Goal: Information Seeking & Learning: Learn about a topic

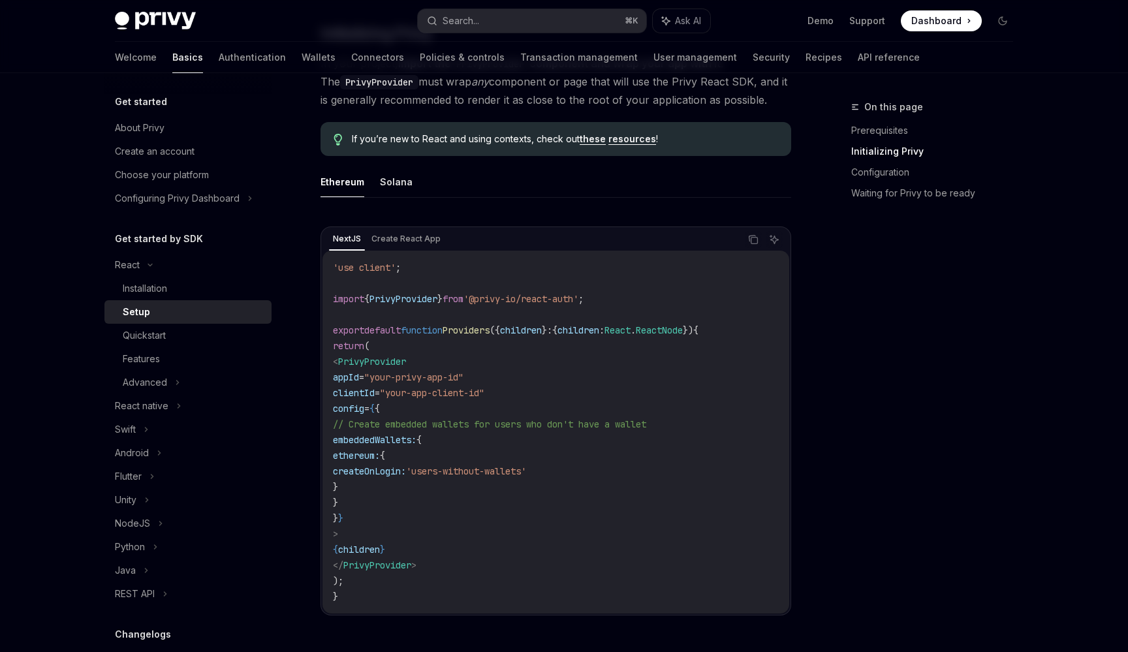
scroll to position [311, 0]
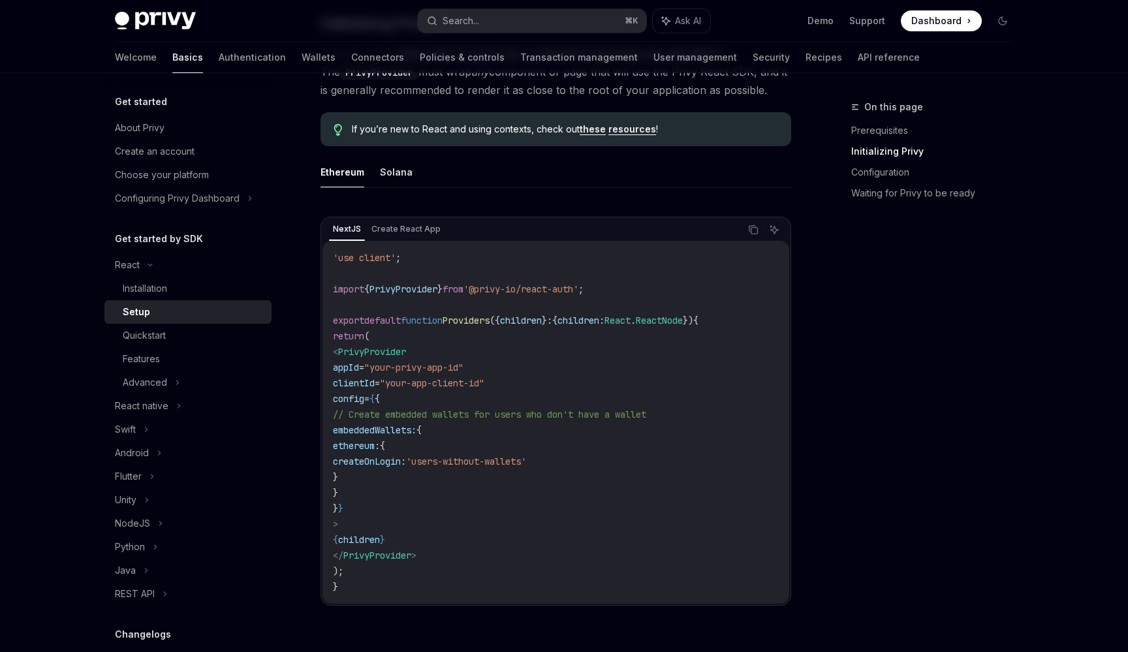
click at [412, 283] on span "PrivyProvider" at bounding box center [404, 289] width 68 height 12
click at [187, 411] on div "React native" at bounding box center [187, 406] width 167 height 24
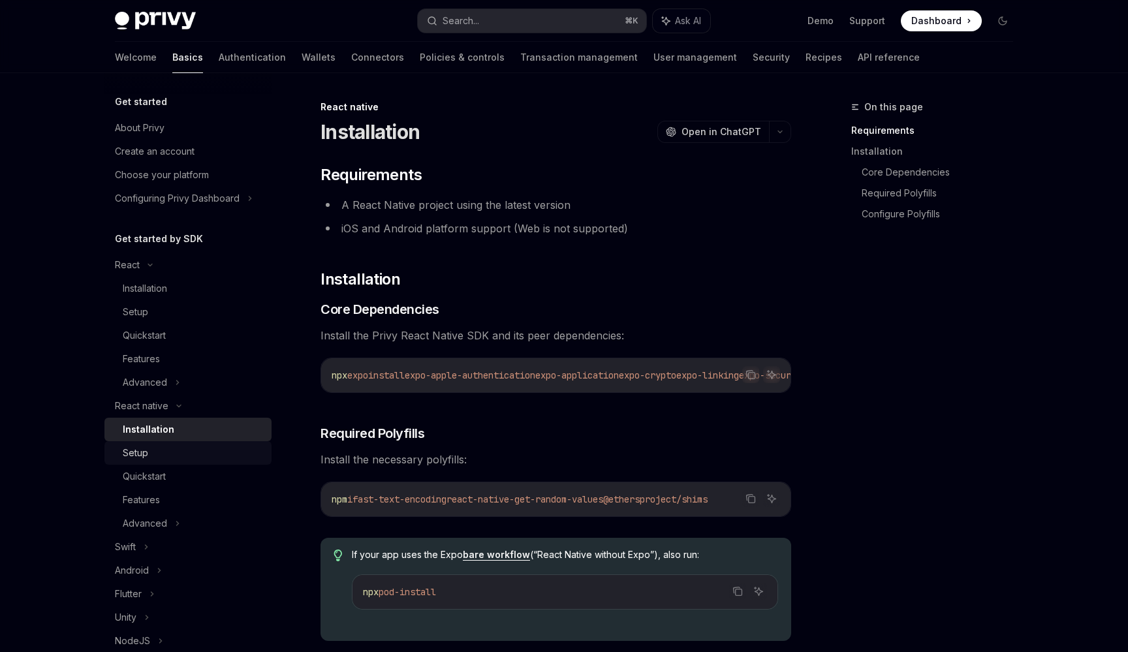
click at [185, 447] on div "Setup" at bounding box center [193, 453] width 141 height 16
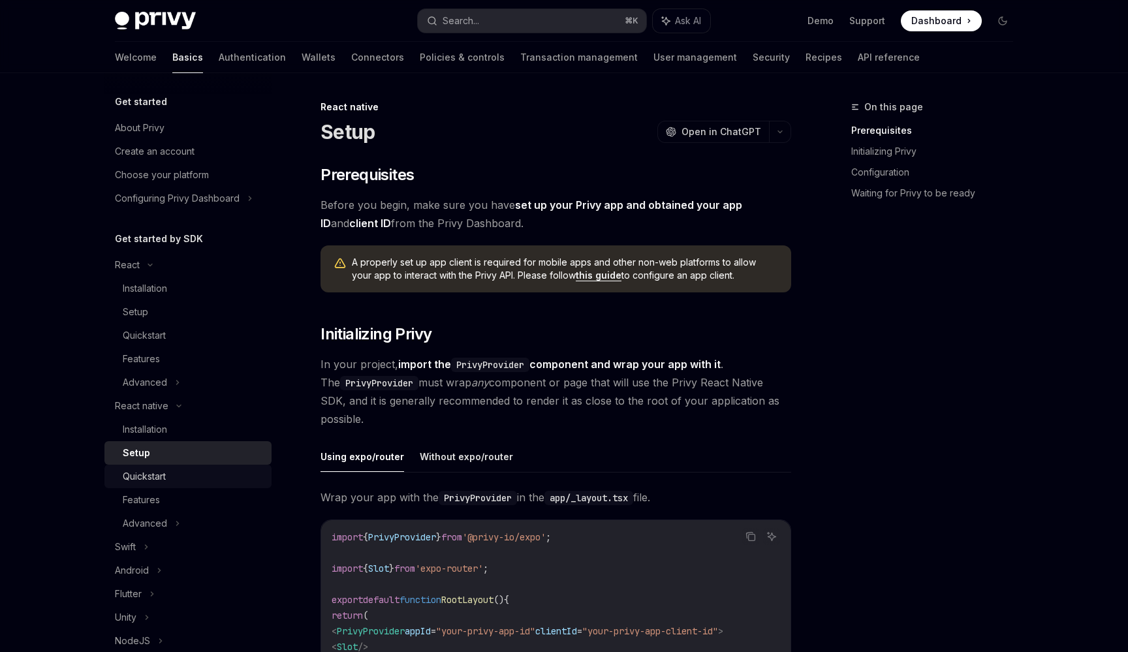
click at [185, 473] on div "Quickstart" at bounding box center [193, 477] width 141 height 16
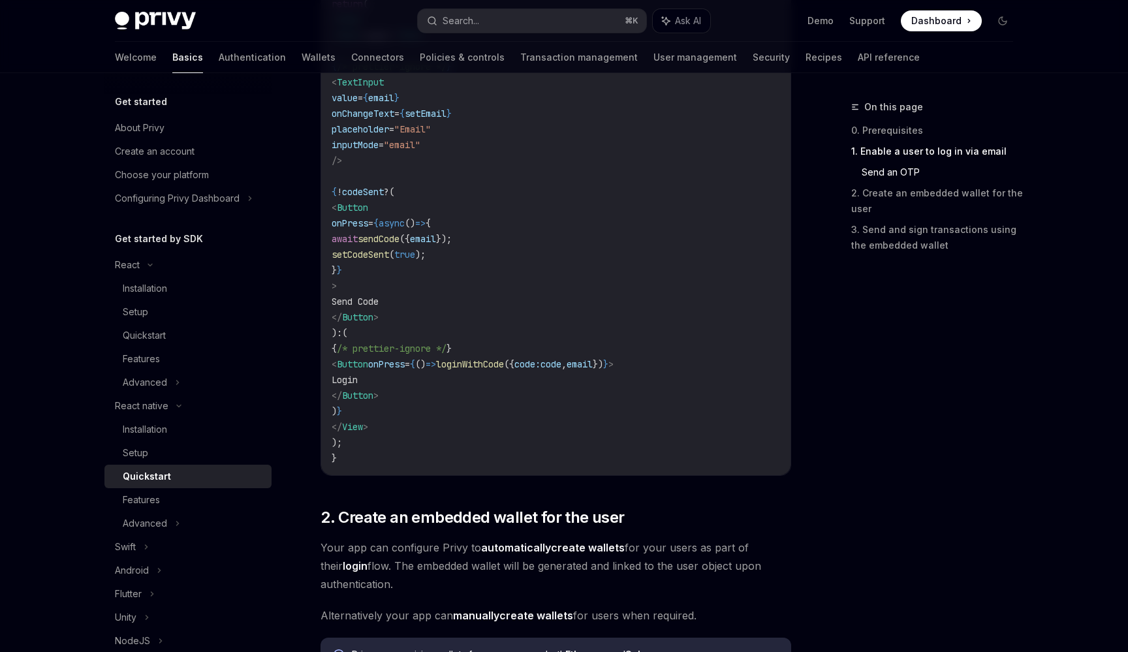
scroll to position [861, 0]
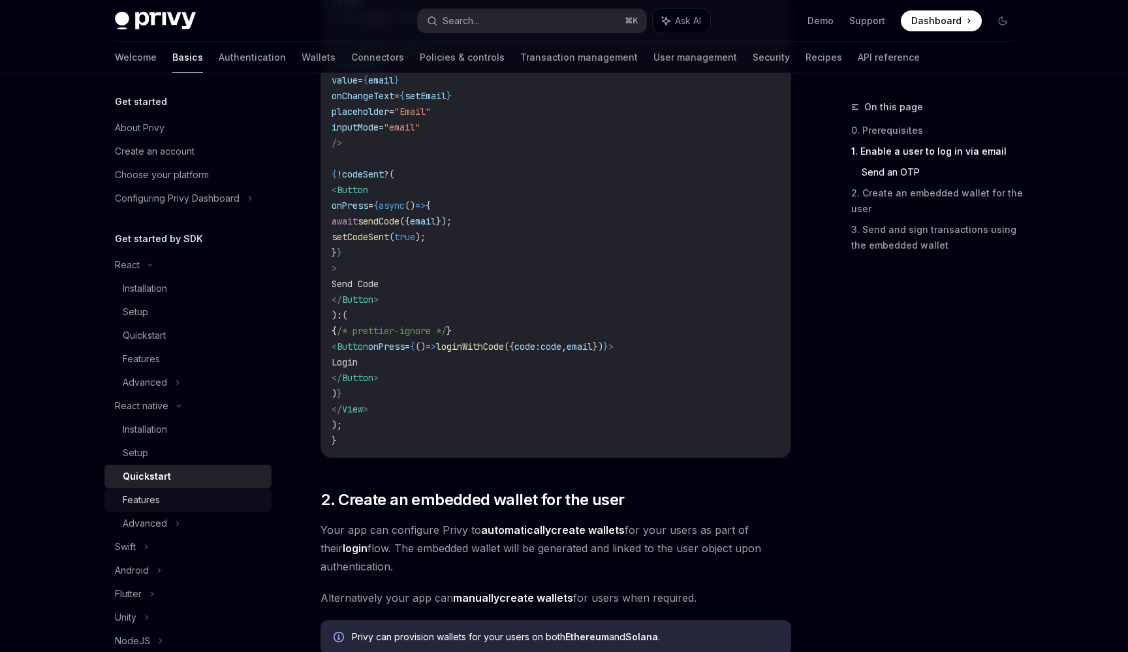
click at [245, 509] on link "Features" at bounding box center [187, 500] width 167 height 24
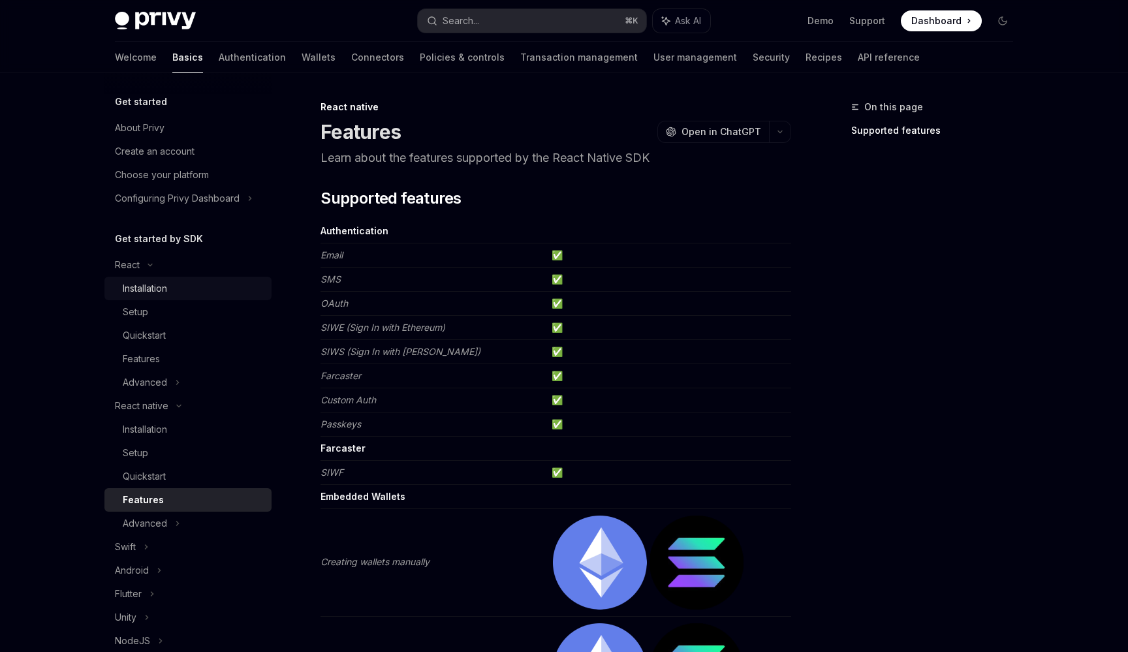
click at [210, 298] on link "Installation" at bounding box center [187, 289] width 167 height 24
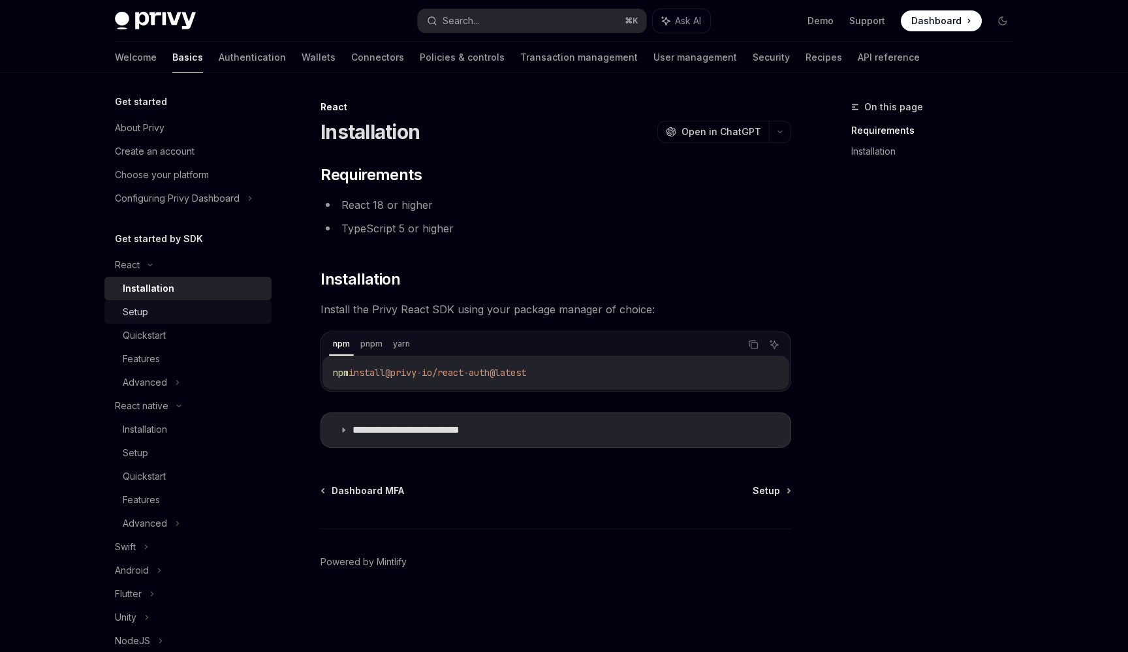
click at [242, 313] on div "Setup" at bounding box center [193, 312] width 141 height 16
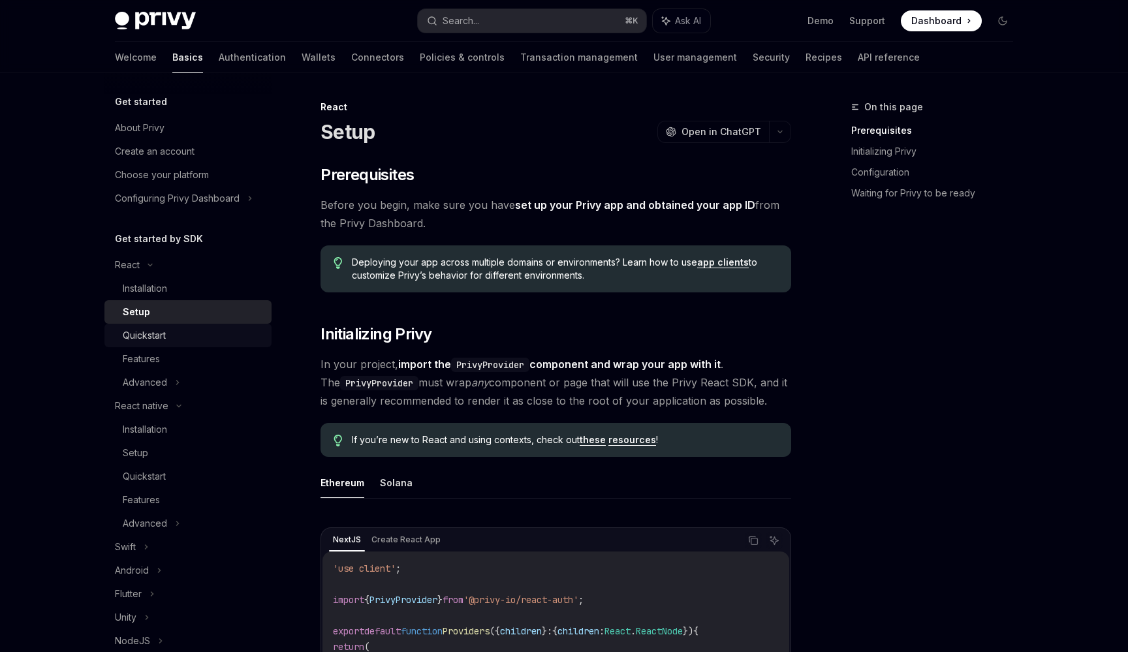
click at [240, 331] on div "Quickstart" at bounding box center [193, 336] width 141 height 16
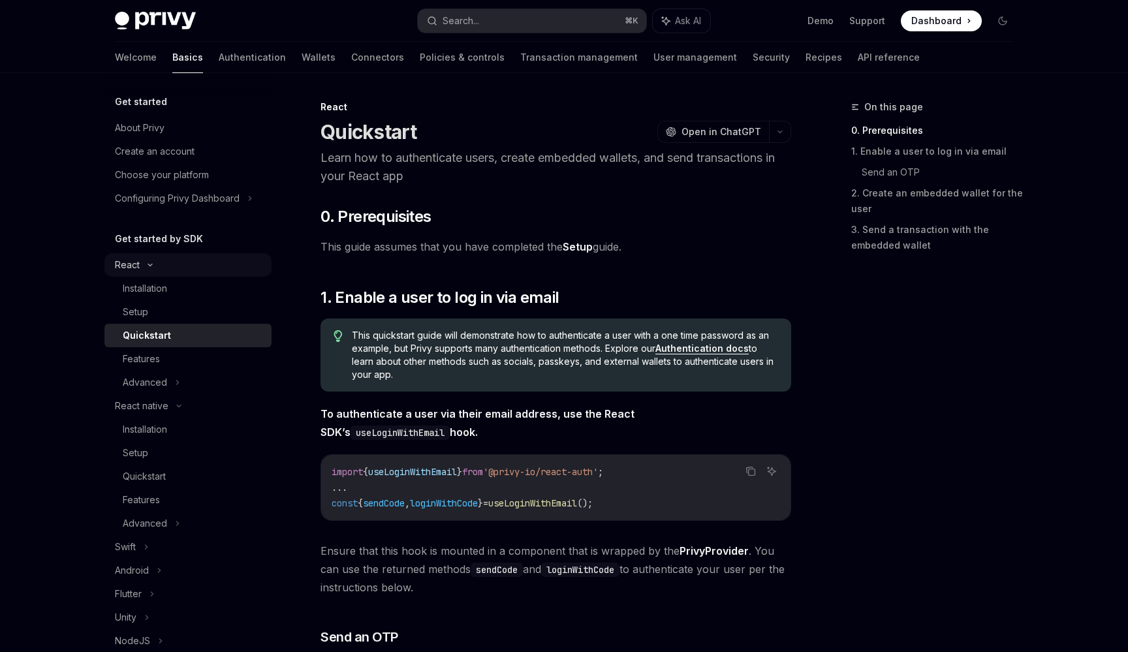
click at [161, 270] on div "React" at bounding box center [187, 265] width 167 height 24
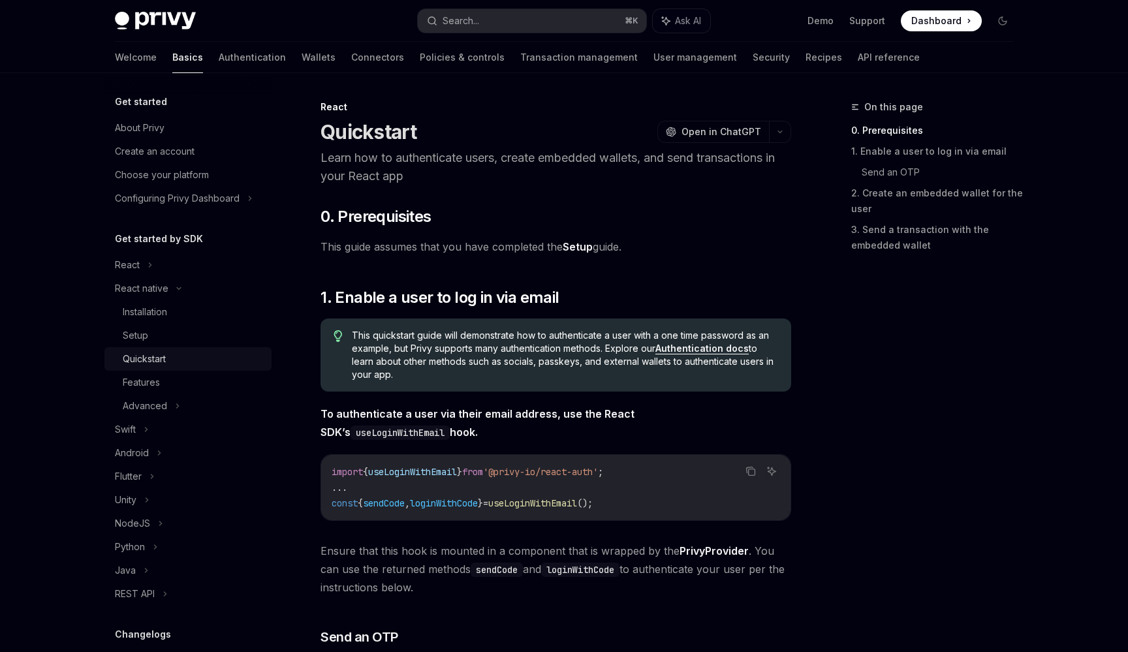
click at [193, 359] on div "Quickstart" at bounding box center [193, 359] width 141 height 16
click at [188, 383] on div "Features" at bounding box center [193, 383] width 141 height 16
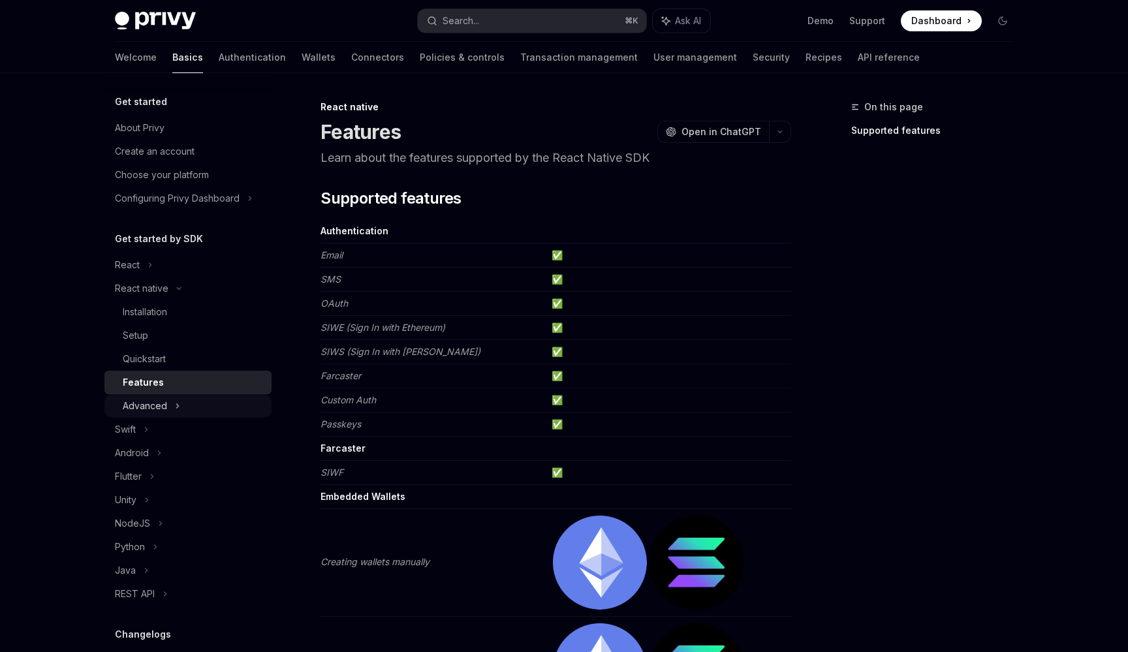
click at [196, 407] on div "Advanced" at bounding box center [187, 406] width 167 height 24
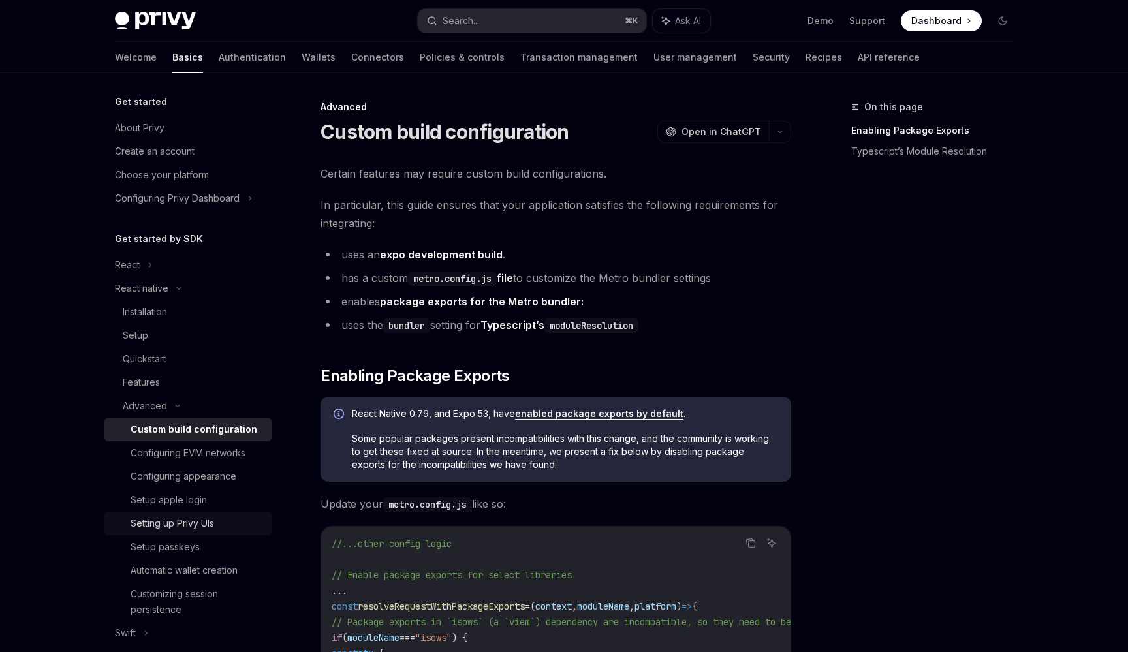
click at [232, 524] on div "Setting up Privy UIs" at bounding box center [197, 524] width 133 height 16
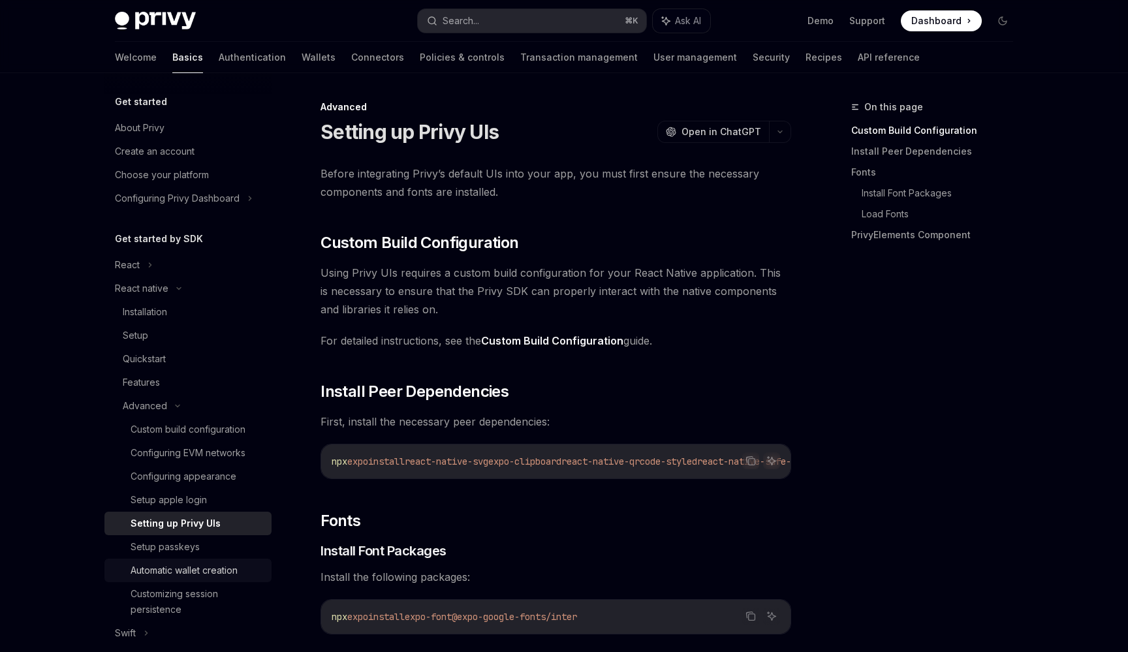
click at [229, 574] on div "Automatic wallet creation" at bounding box center [184, 571] width 107 height 16
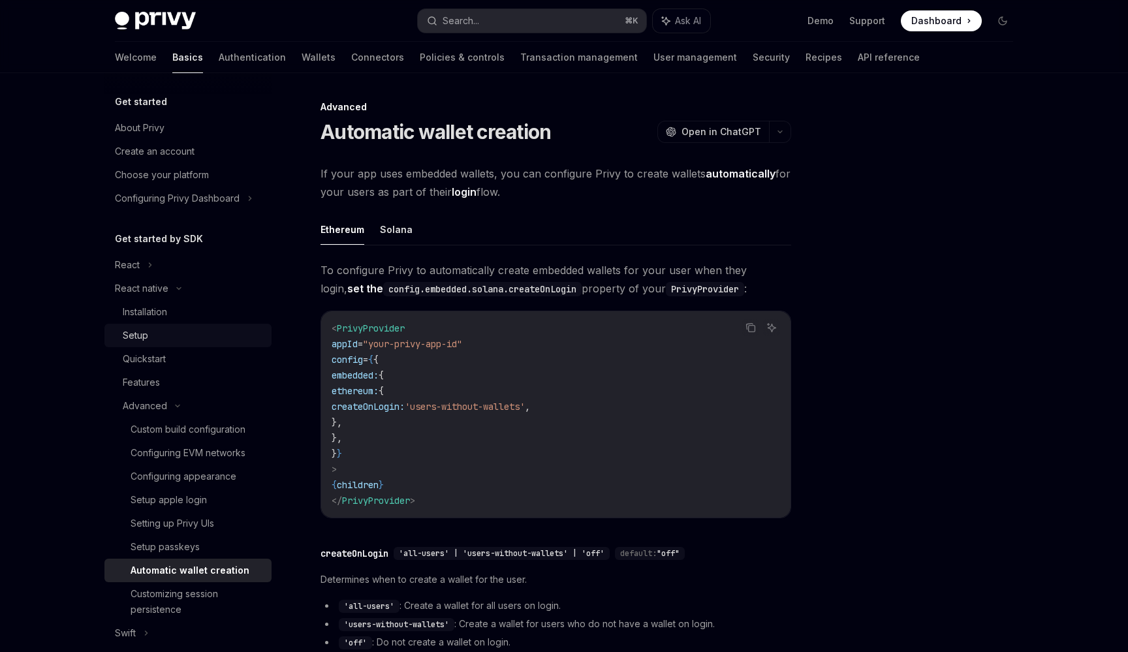
click at [224, 347] on link "Setup" at bounding box center [187, 336] width 167 height 24
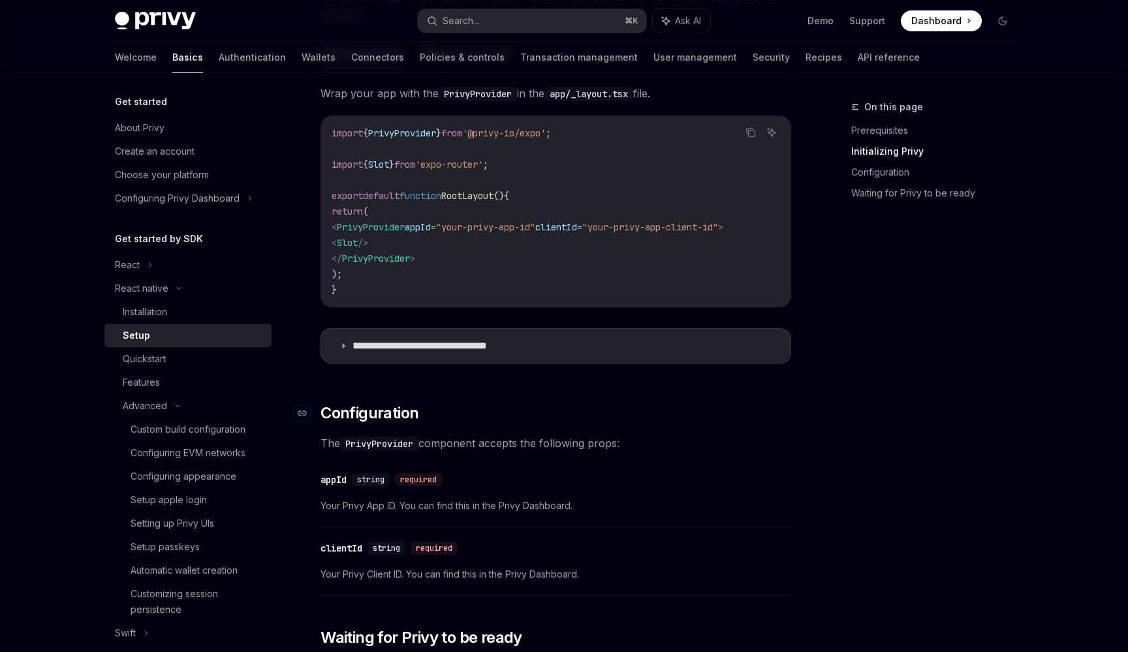
scroll to position [379, 0]
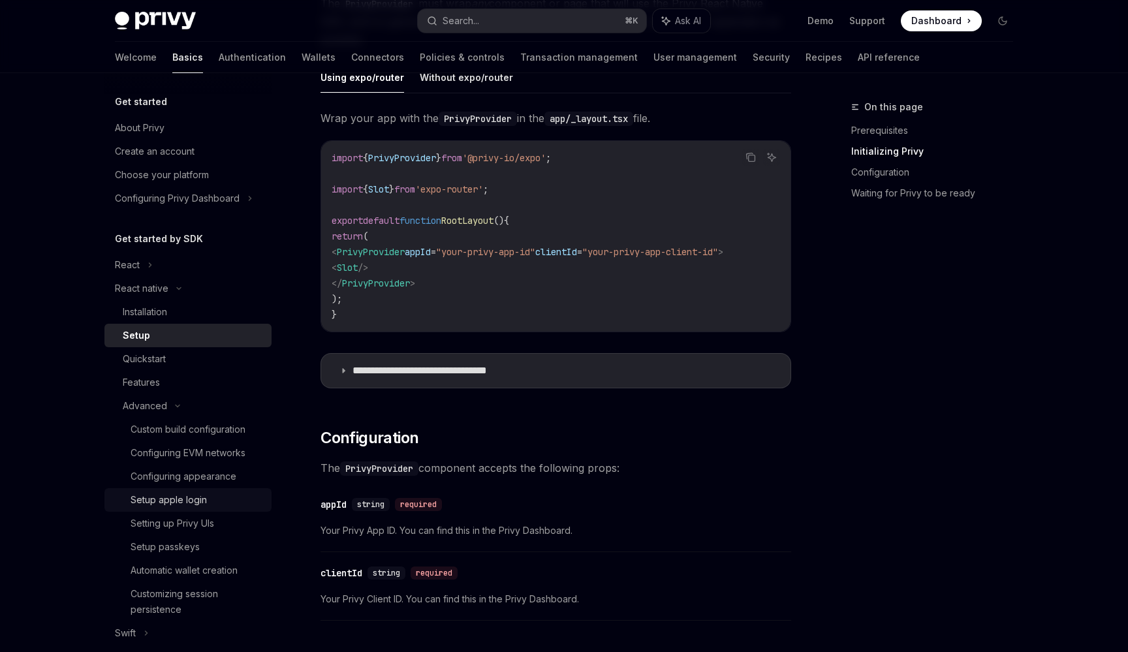
click at [255, 506] on div "Setup apple login" at bounding box center [197, 500] width 133 height 16
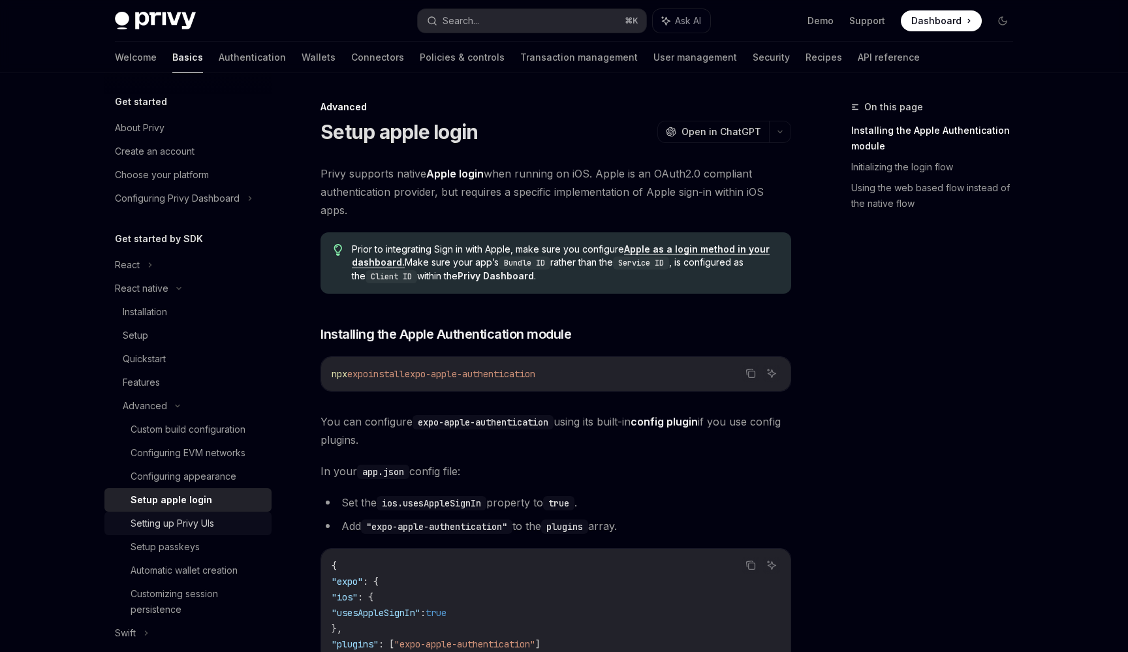
click at [234, 518] on div "Setting up Privy UIs" at bounding box center [197, 524] width 133 height 16
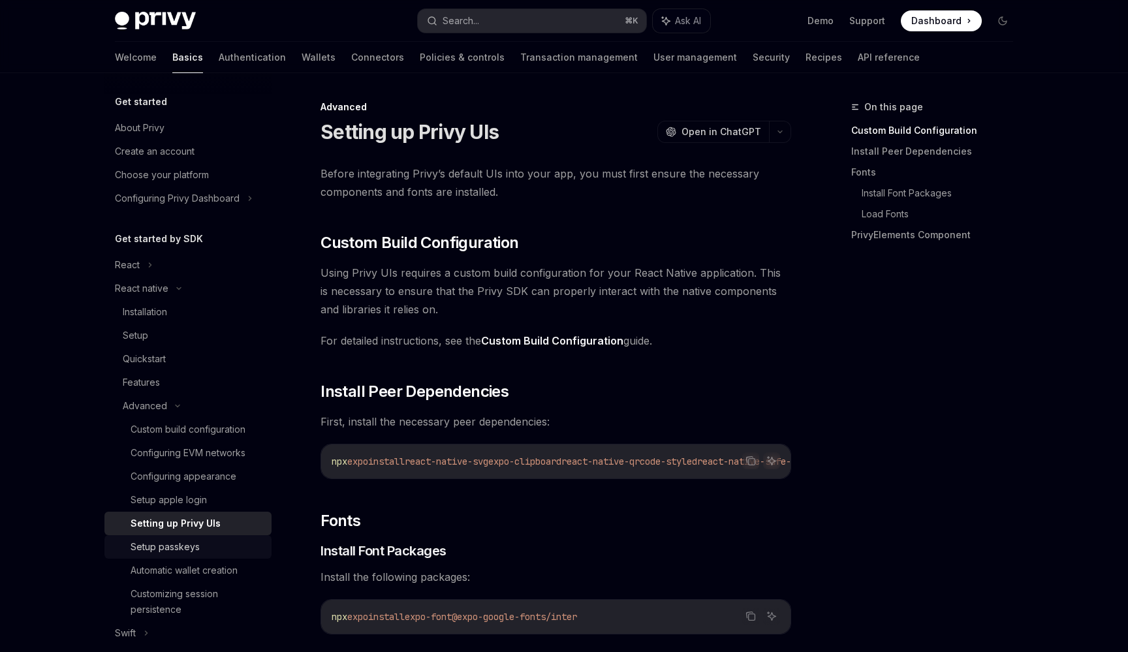
click at [226, 550] on div "Setup passkeys" at bounding box center [197, 547] width 133 height 16
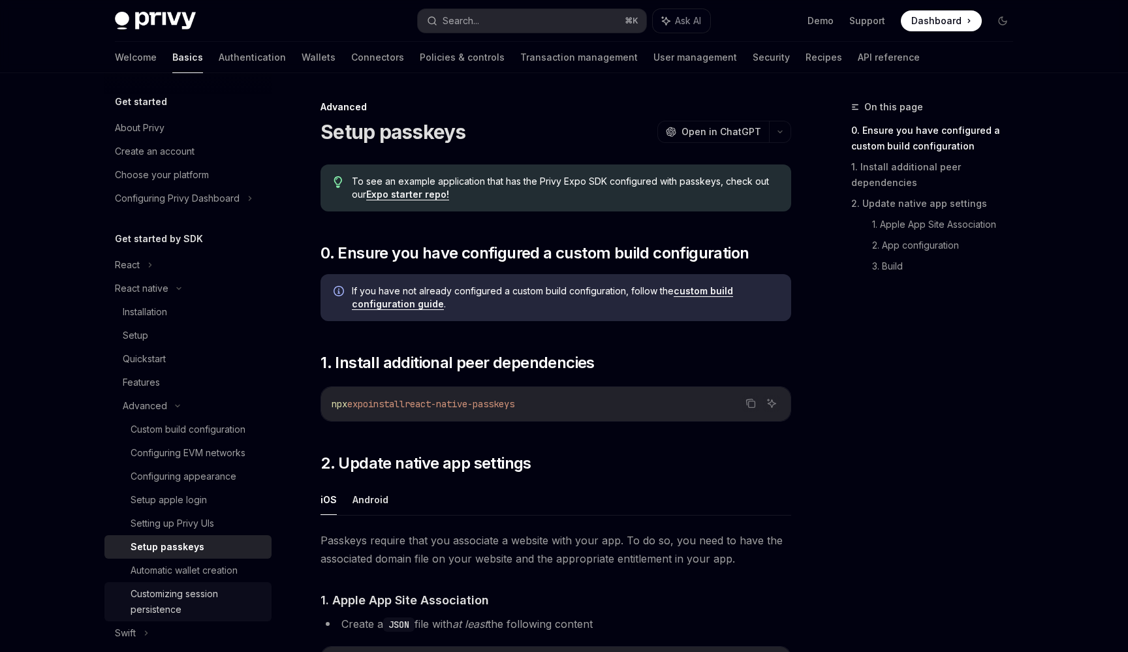
click at [227, 587] on div "Customizing session persistence" at bounding box center [197, 601] width 133 height 31
type textarea "*"
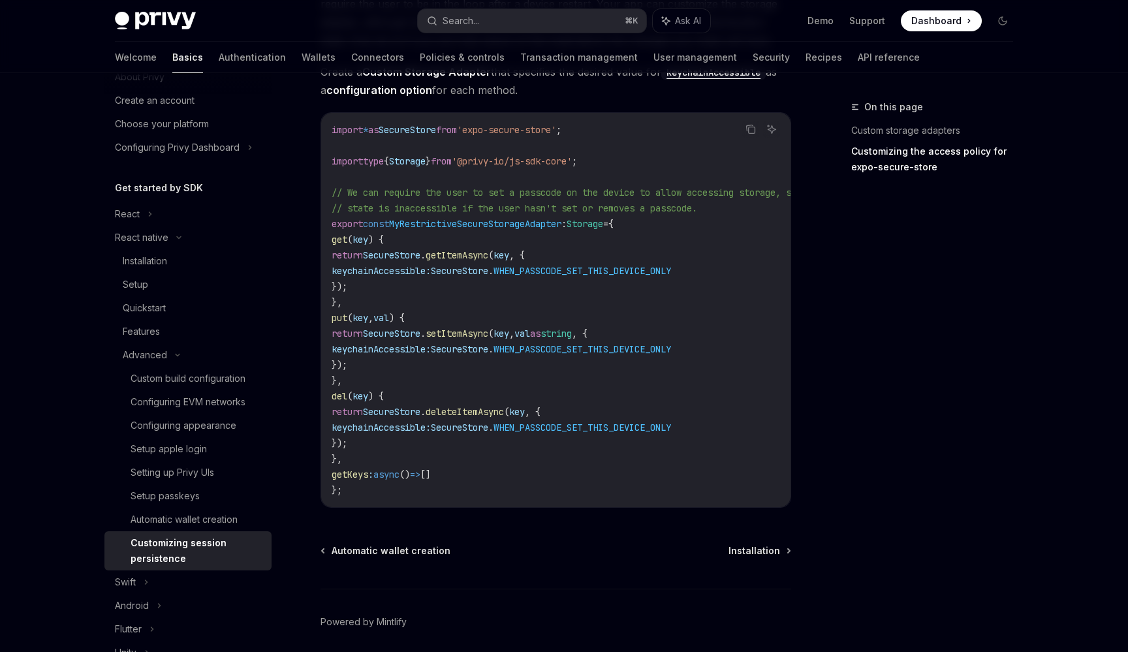
scroll to position [806, 0]
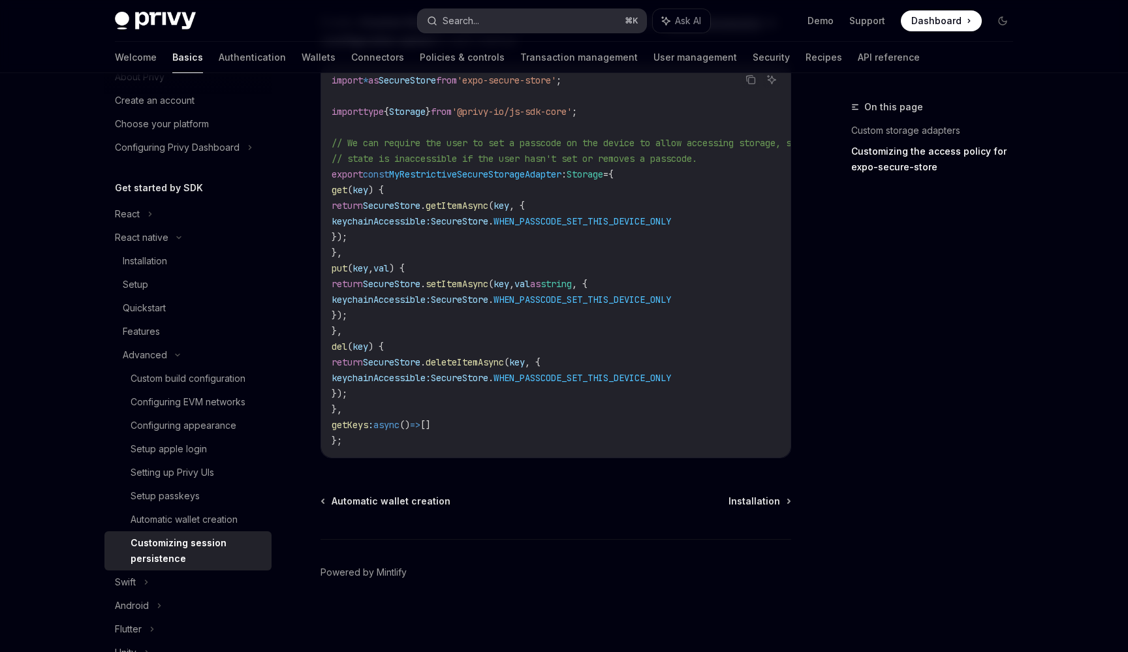
click at [566, 23] on button "Search... ⌘ K" at bounding box center [532, 21] width 229 height 24
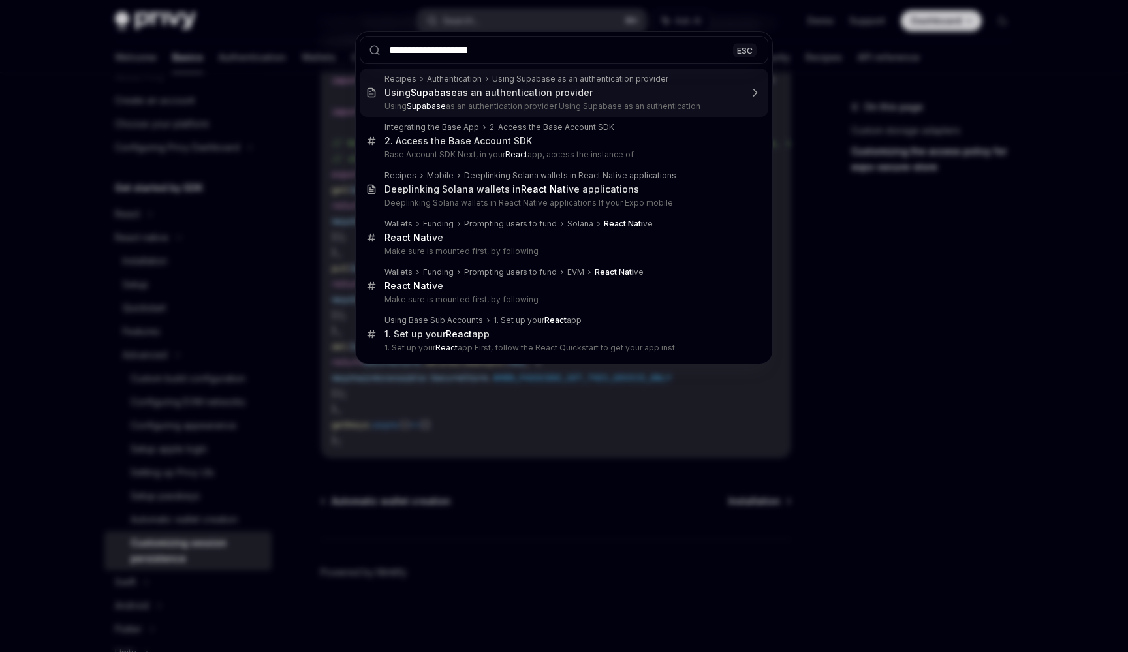
type input "**********"
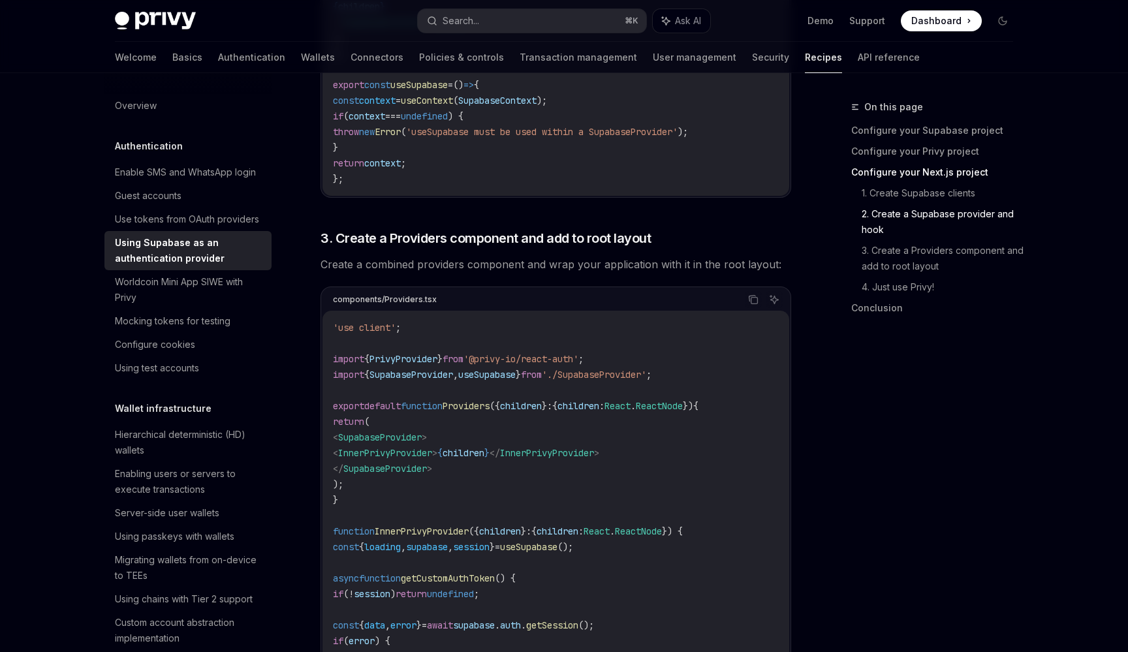
scroll to position [2314, 0]
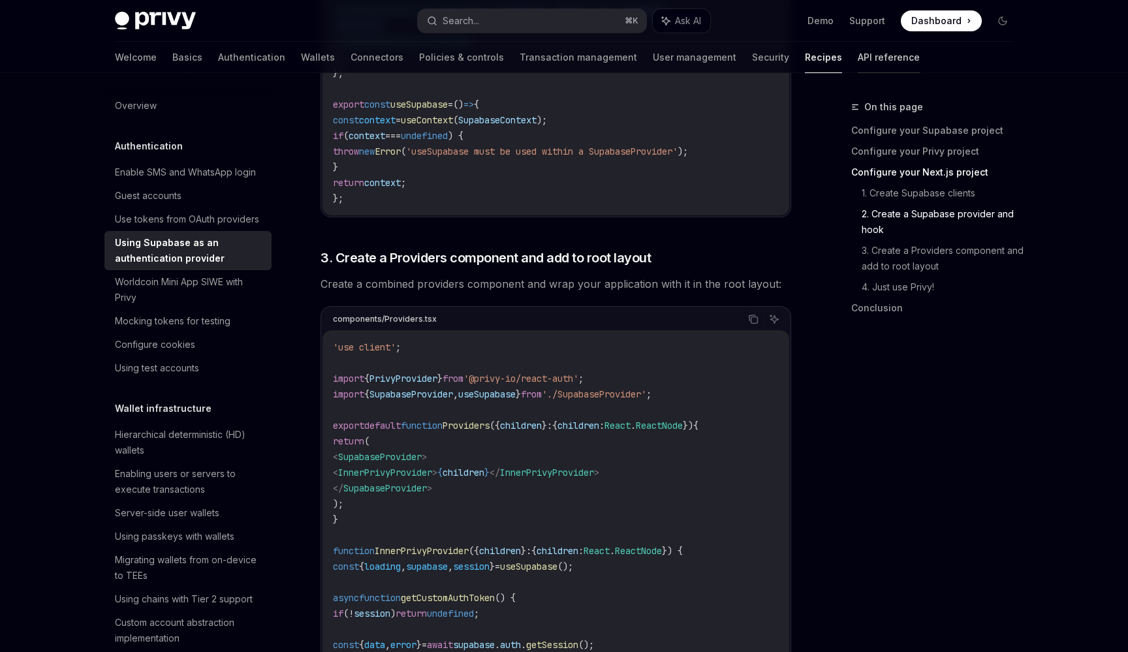
click at [858, 56] on link "API reference" at bounding box center [889, 57] width 62 height 31
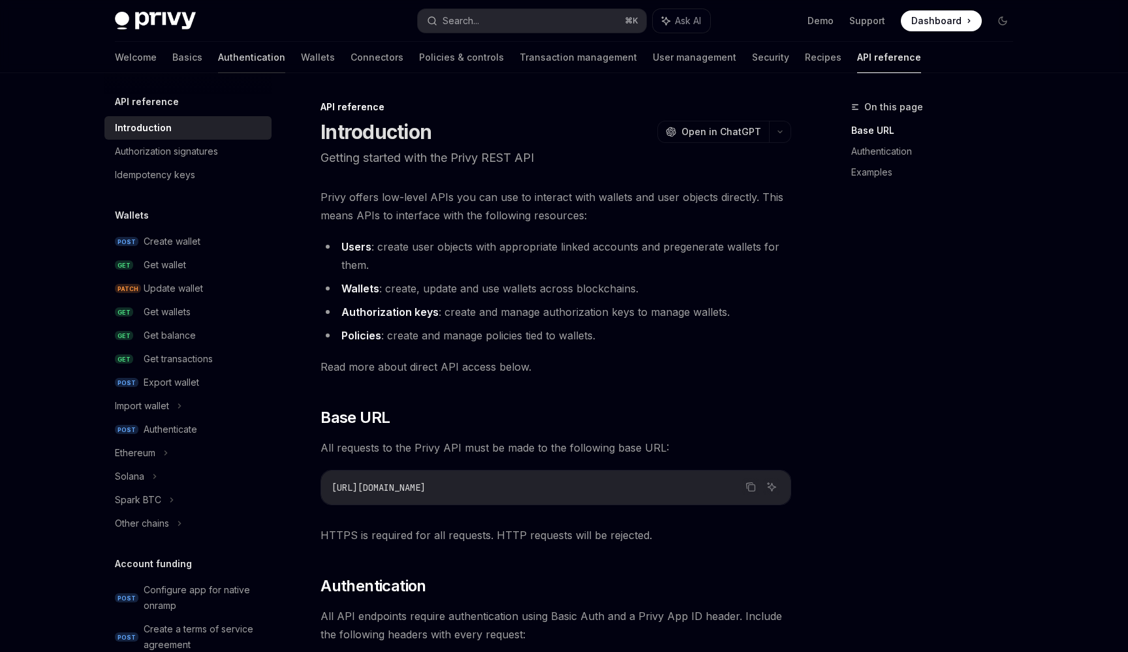
click at [218, 58] on link "Authentication" at bounding box center [251, 57] width 67 height 31
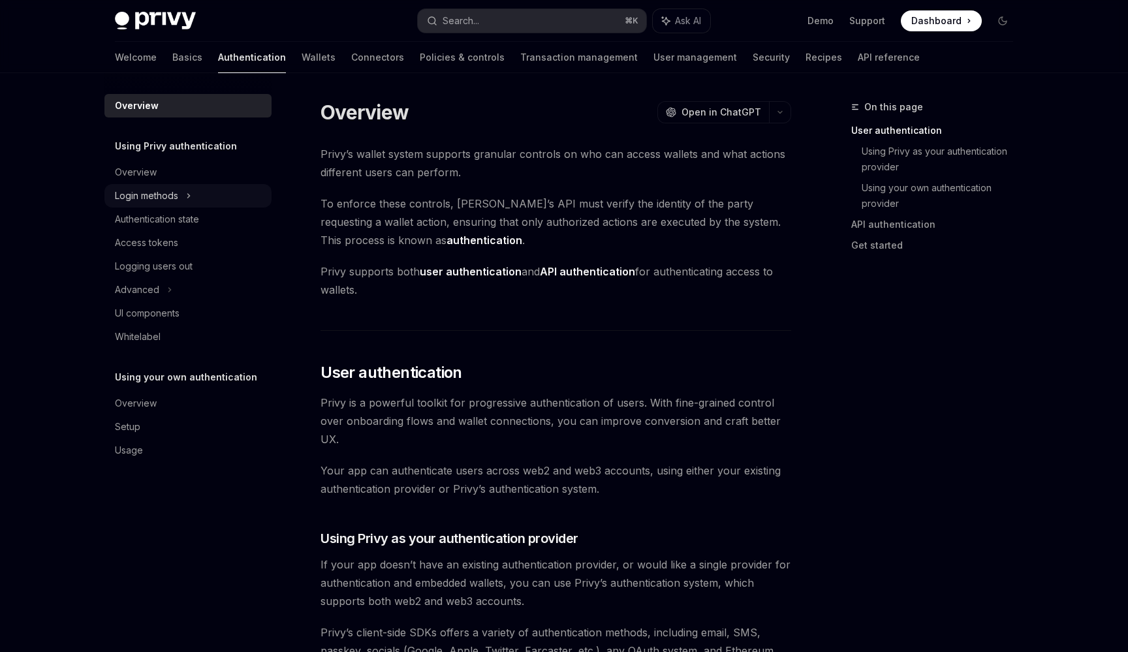
click at [213, 200] on div "Login methods" at bounding box center [187, 196] width 167 height 24
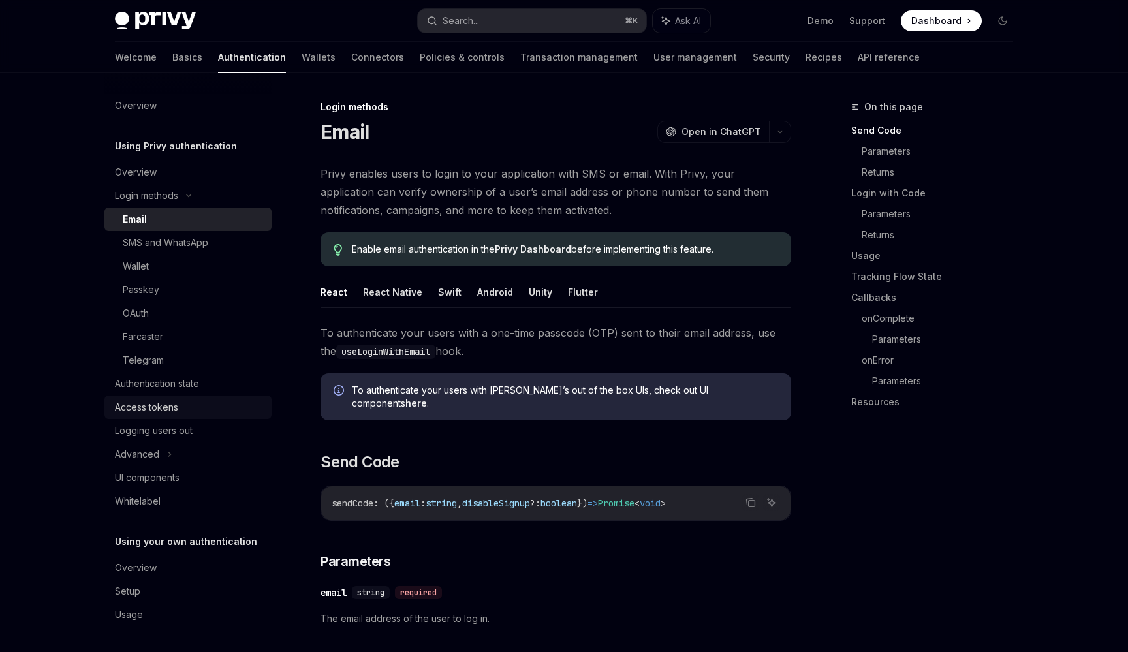
click at [202, 410] on div "Access tokens" at bounding box center [189, 408] width 149 height 16
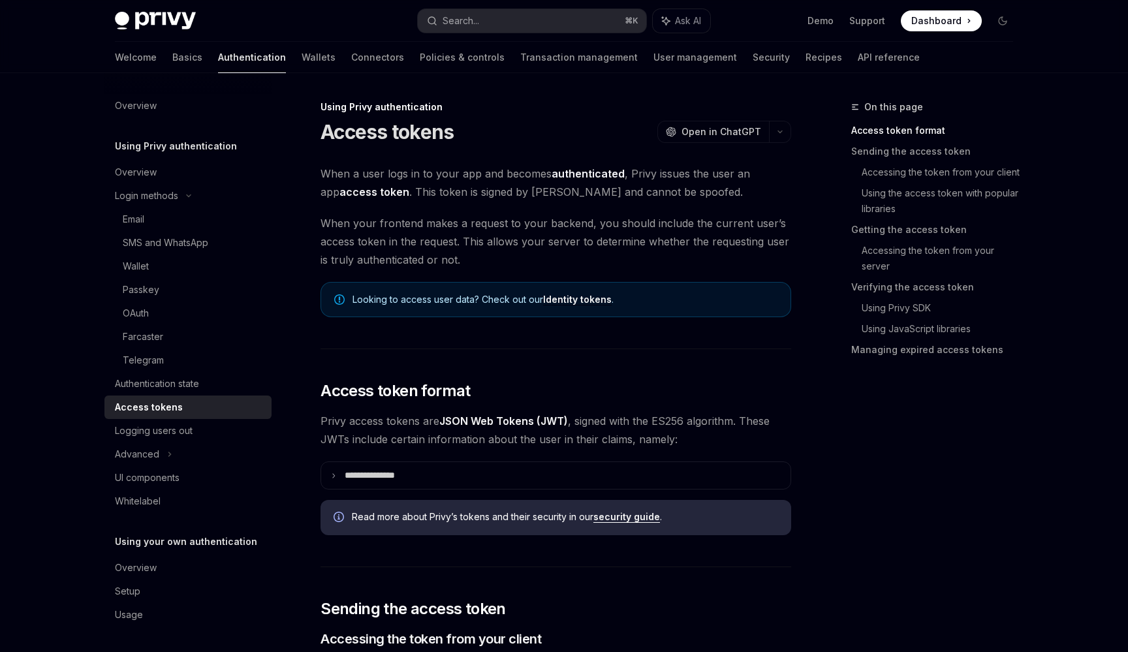
scroll to position [18, 0]
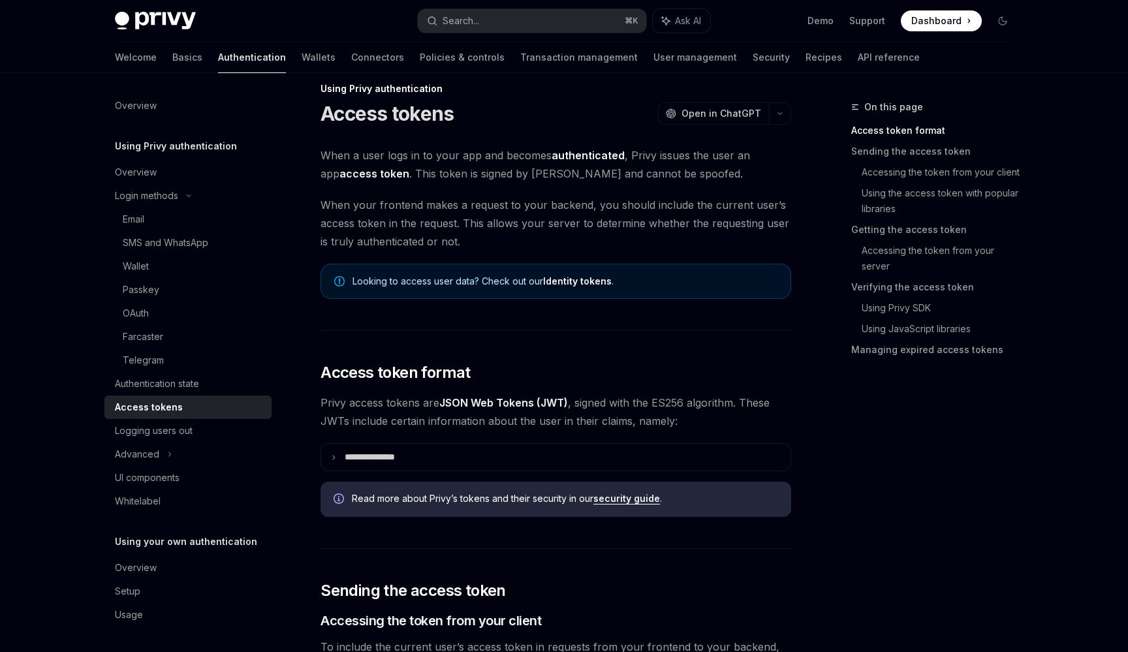
click at [376, 463] on summary "**********" at bounding box center [556, 457] width 470 height 27
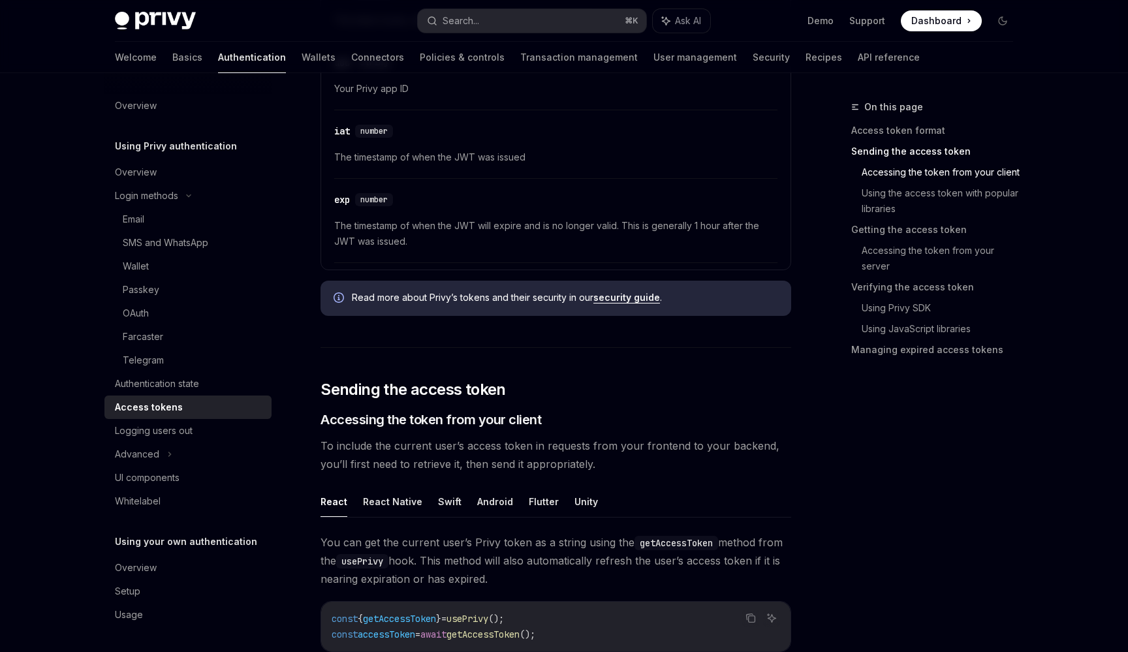
scroll to position [782, 0]
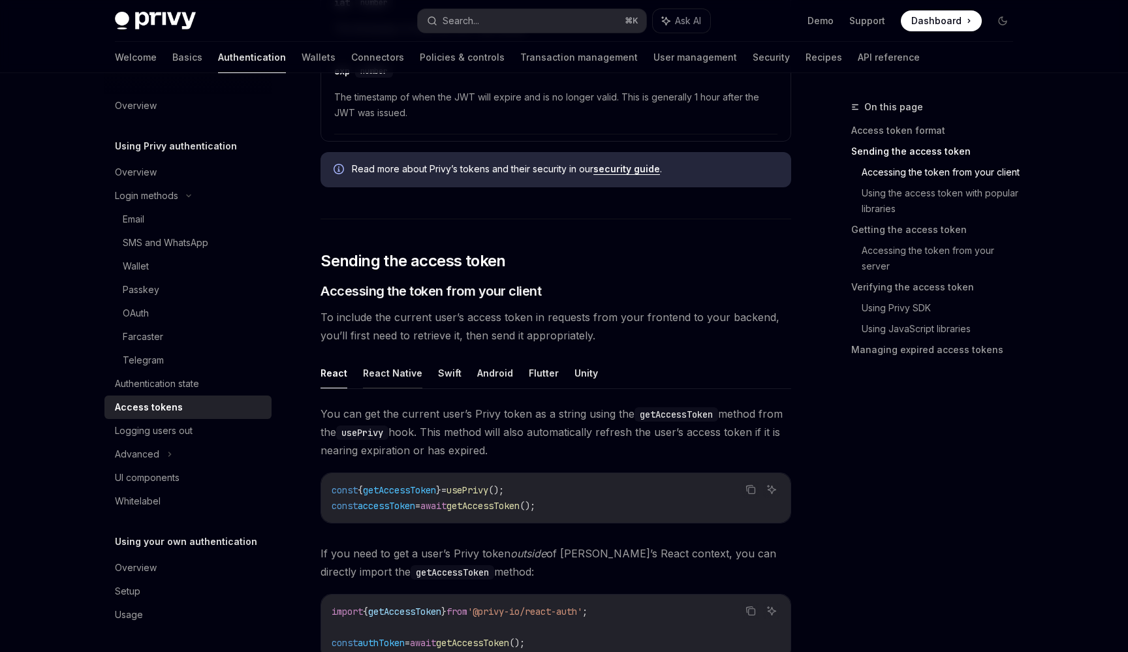
click at [391, 374] on button "React Native" at bounding box center [392, 373] width 59 height 31
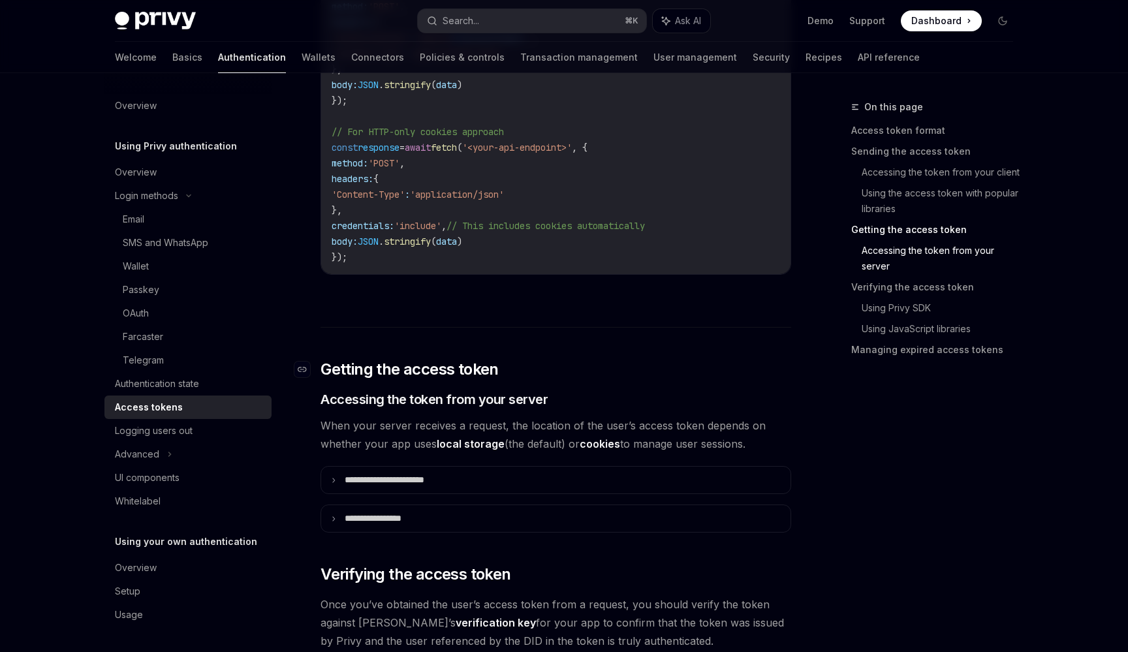
scroll to position [1733, 0]
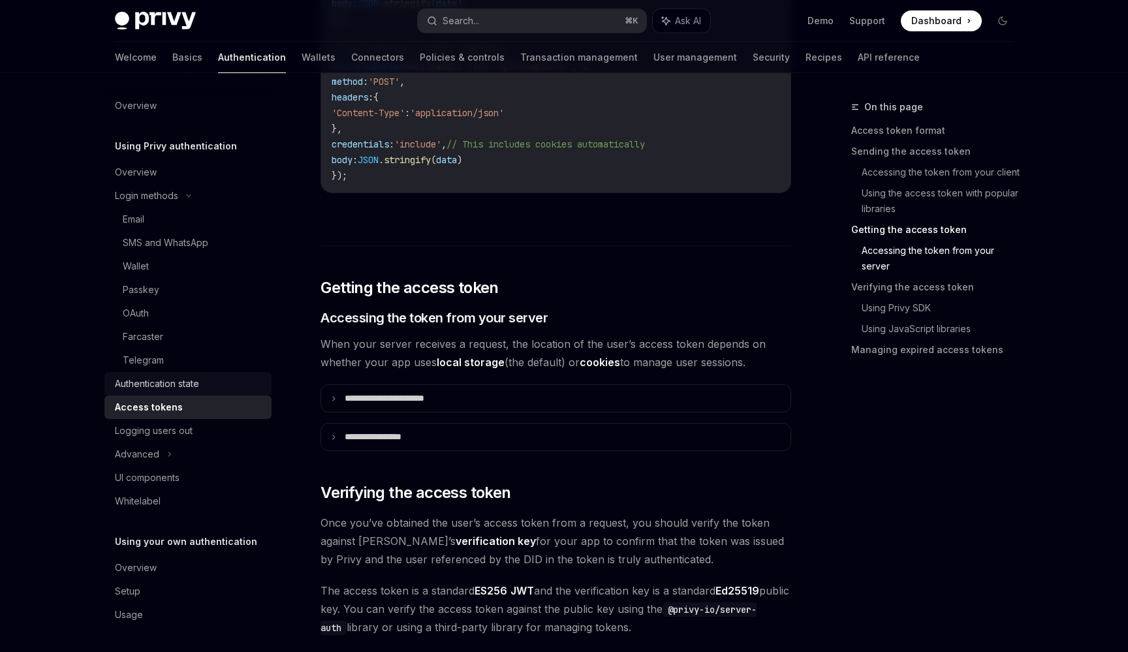
click at [249, 380] on div "Authentication state" at bounding box center [189, 384] width 149 height 16
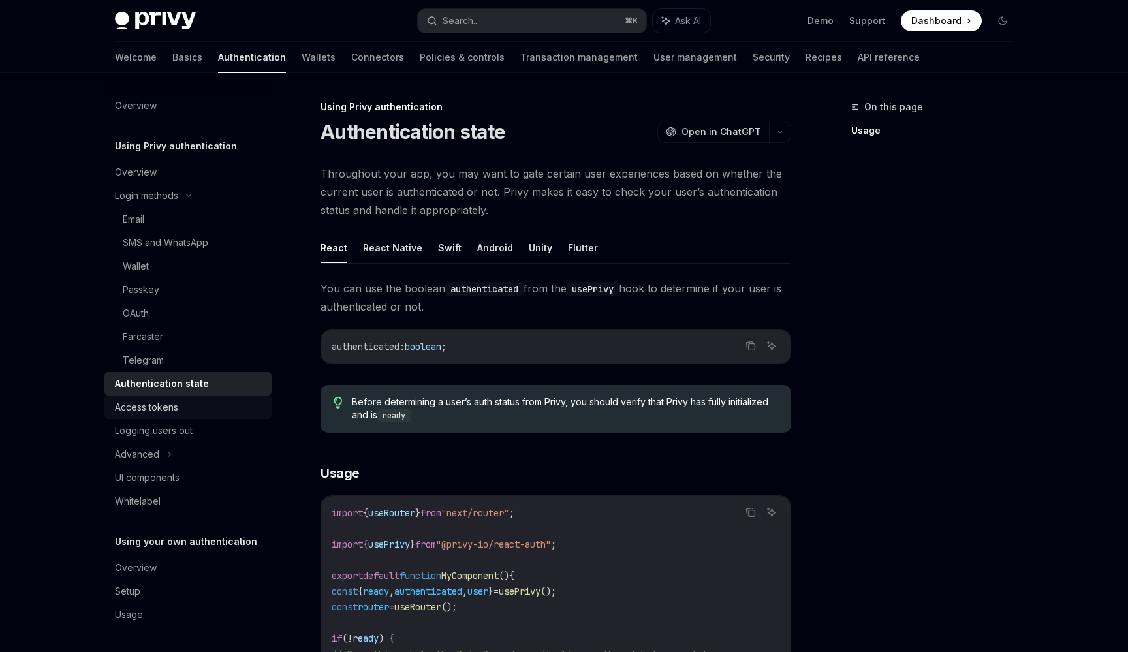
click at [232, 404] on div "Access tokens" at bounding box center [189, 408] width 149 height 16
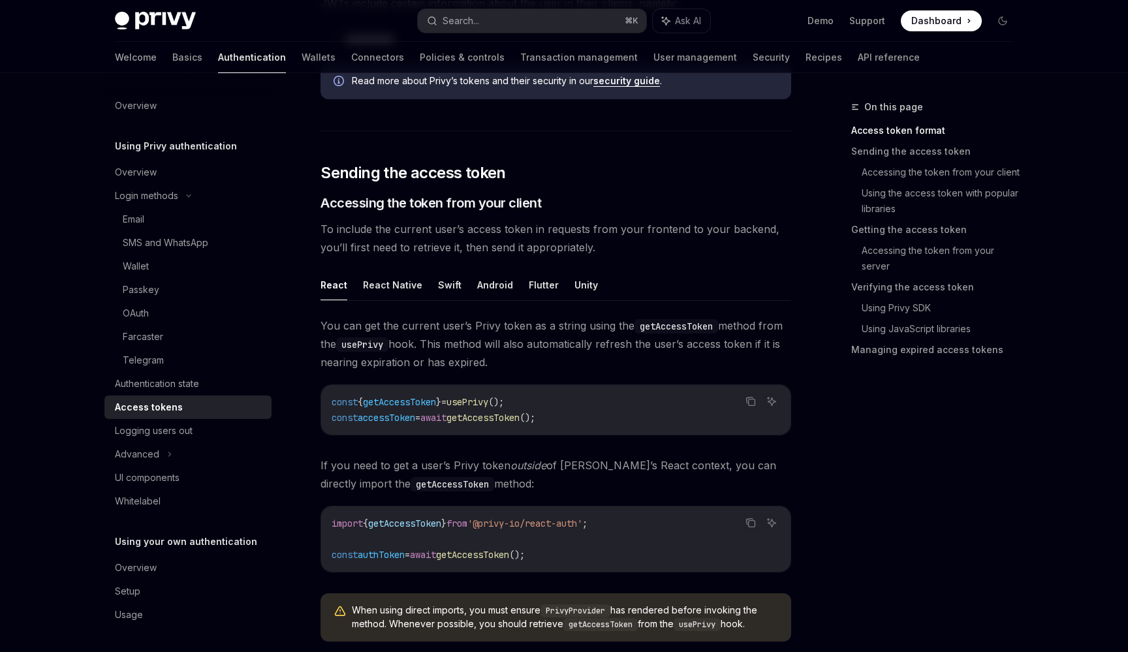
scroll to position [438, 0]
click at [389, 253] on span "To include the current user’s access token in requests from your frontend to yo…" at bounding box center [556, 237] width 471 height 37
click at [380, 302] on div "React React Native Swift Android Flutter Unity You can get the current user’s P…" at bounding box center [556, 459] width 471 height 383
click at [391, 283] on button "React Native" at bounding box center [392, 283] width 59 height 31
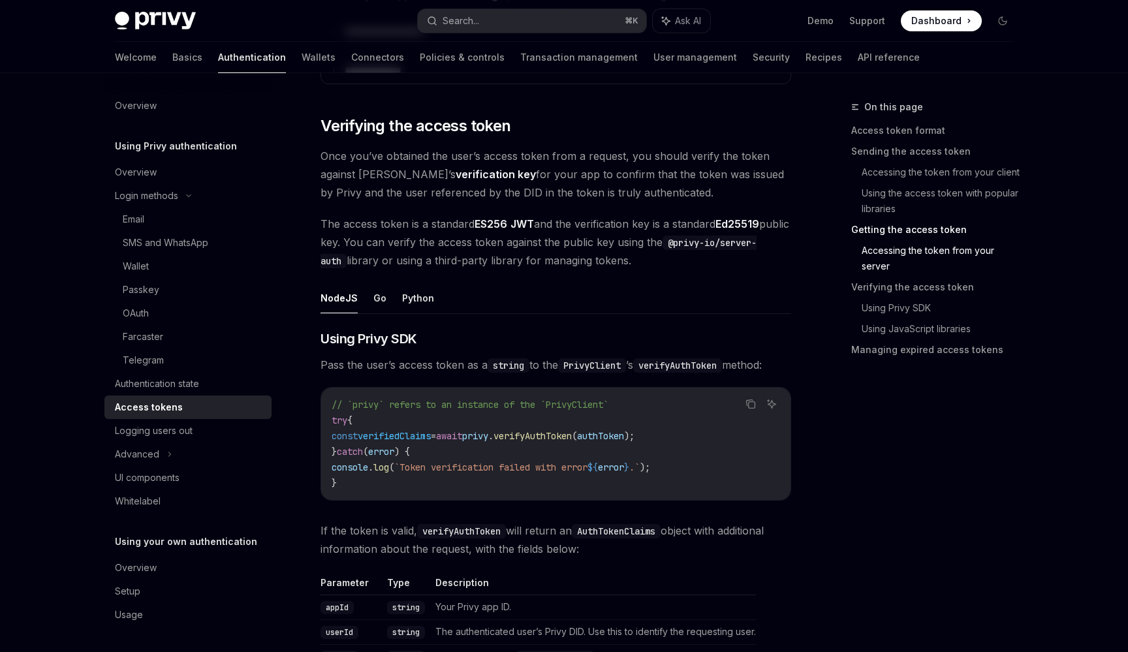
scroll to position [1652, 0]
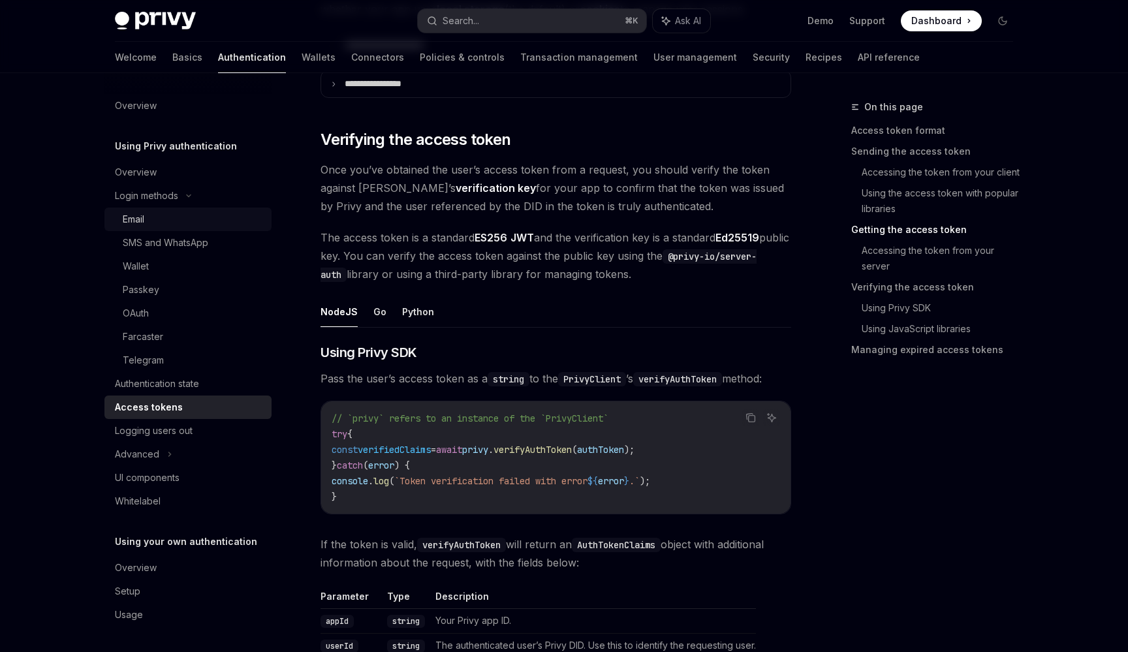
click at [226, 215] on div "Email" at bounding box center [193, 220] width 141 height 16
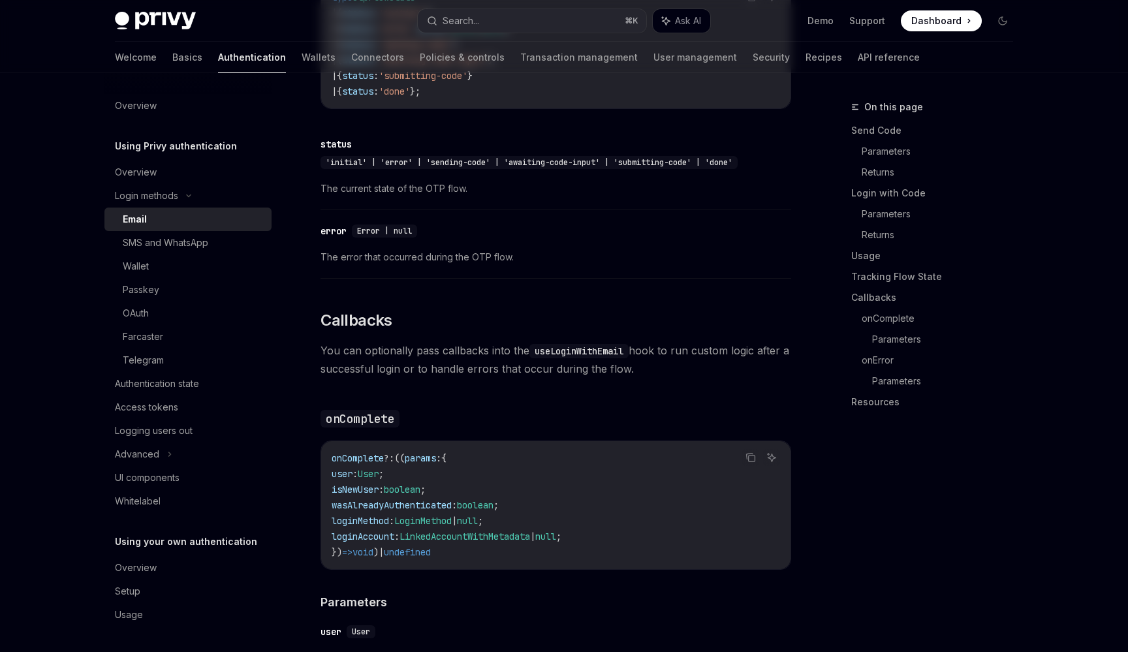
type textarea "*"
